Goal: Task Accomplishment & Management: Complete application form

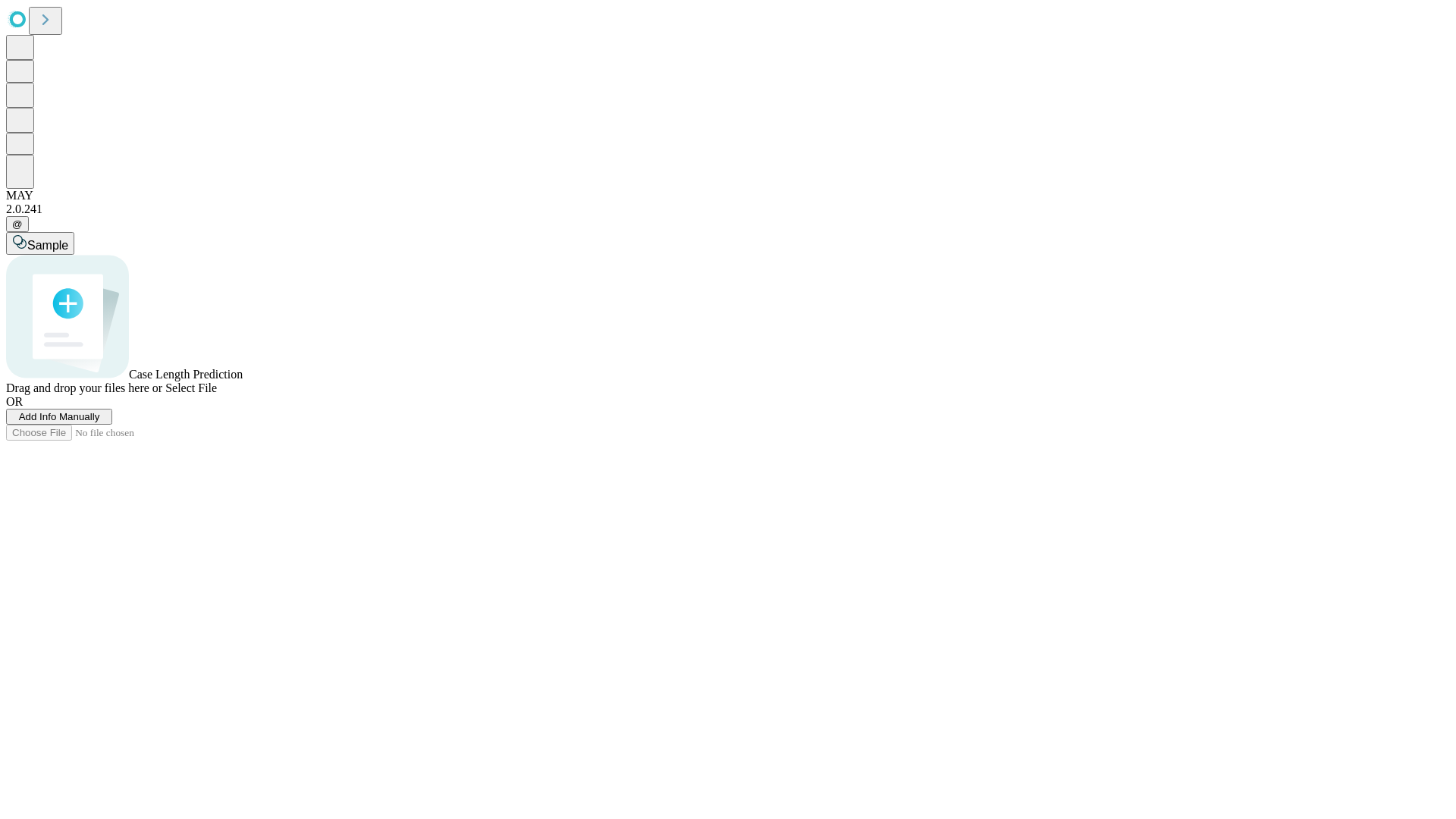
click at [100, 422] on span "Add Info Manually" at bounding box center [60, 417] width 82 height 12
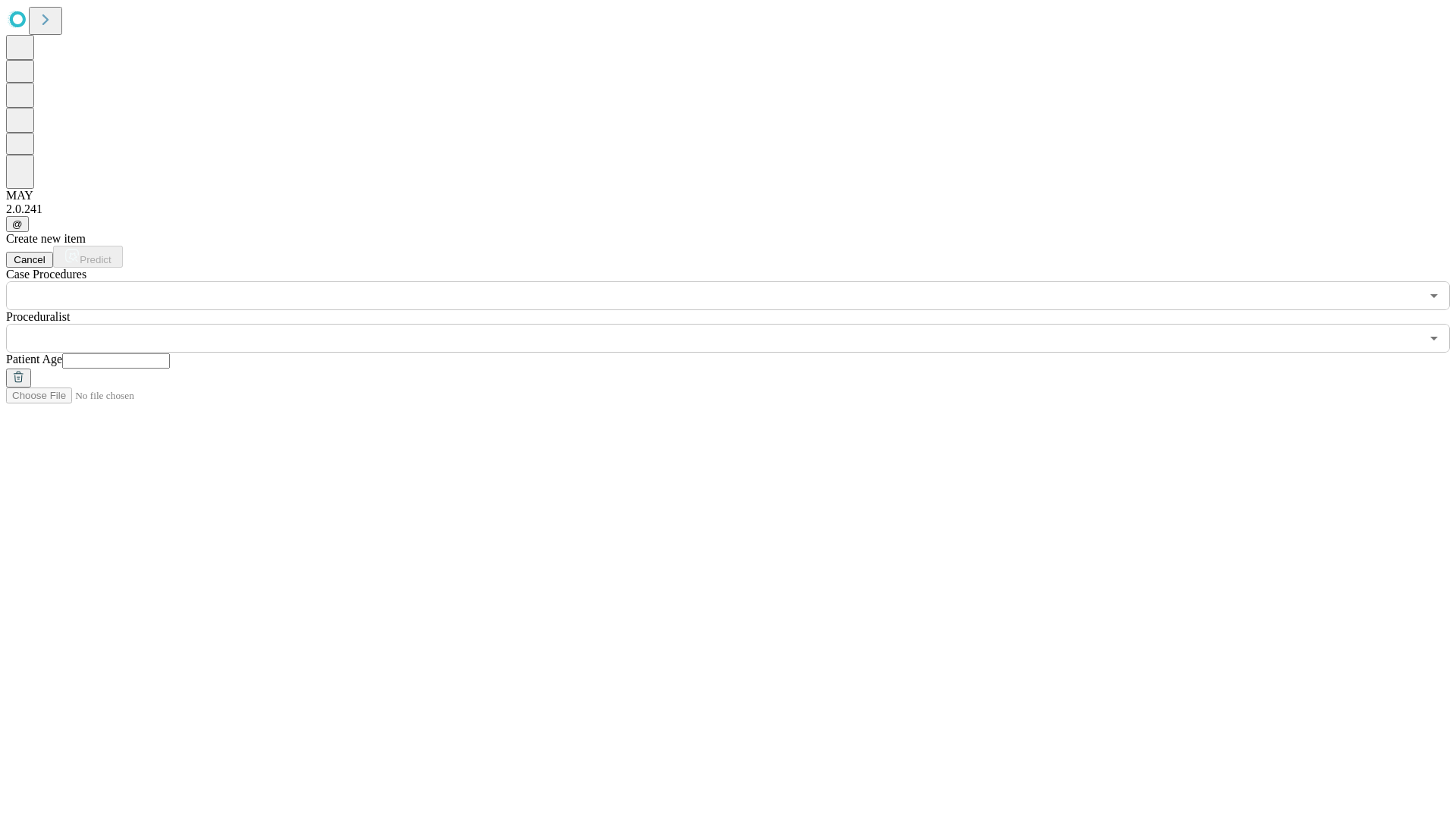
click at [170, 353] on input "text" at bounding box center [116, 361] width 108 height 16
type input "**"
click at [739, 324] on input "text" at bounding box center [712, 339] width 1414 height 29
